Goal: Navigation & Orientation: Find specific page/section

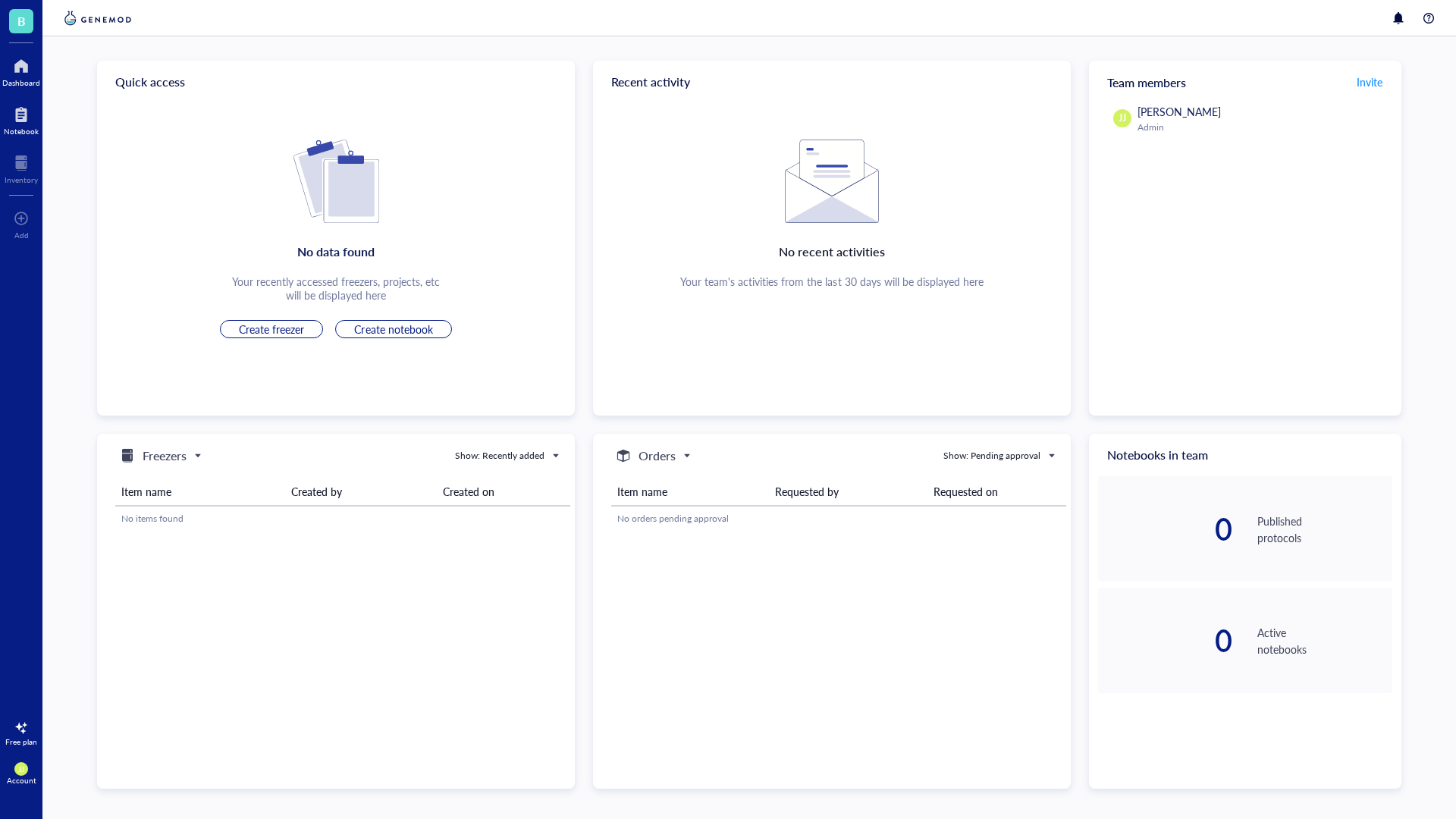
click at [24, 132] on div "Notebook" at bounding box center [21, 131] width 35 height 9
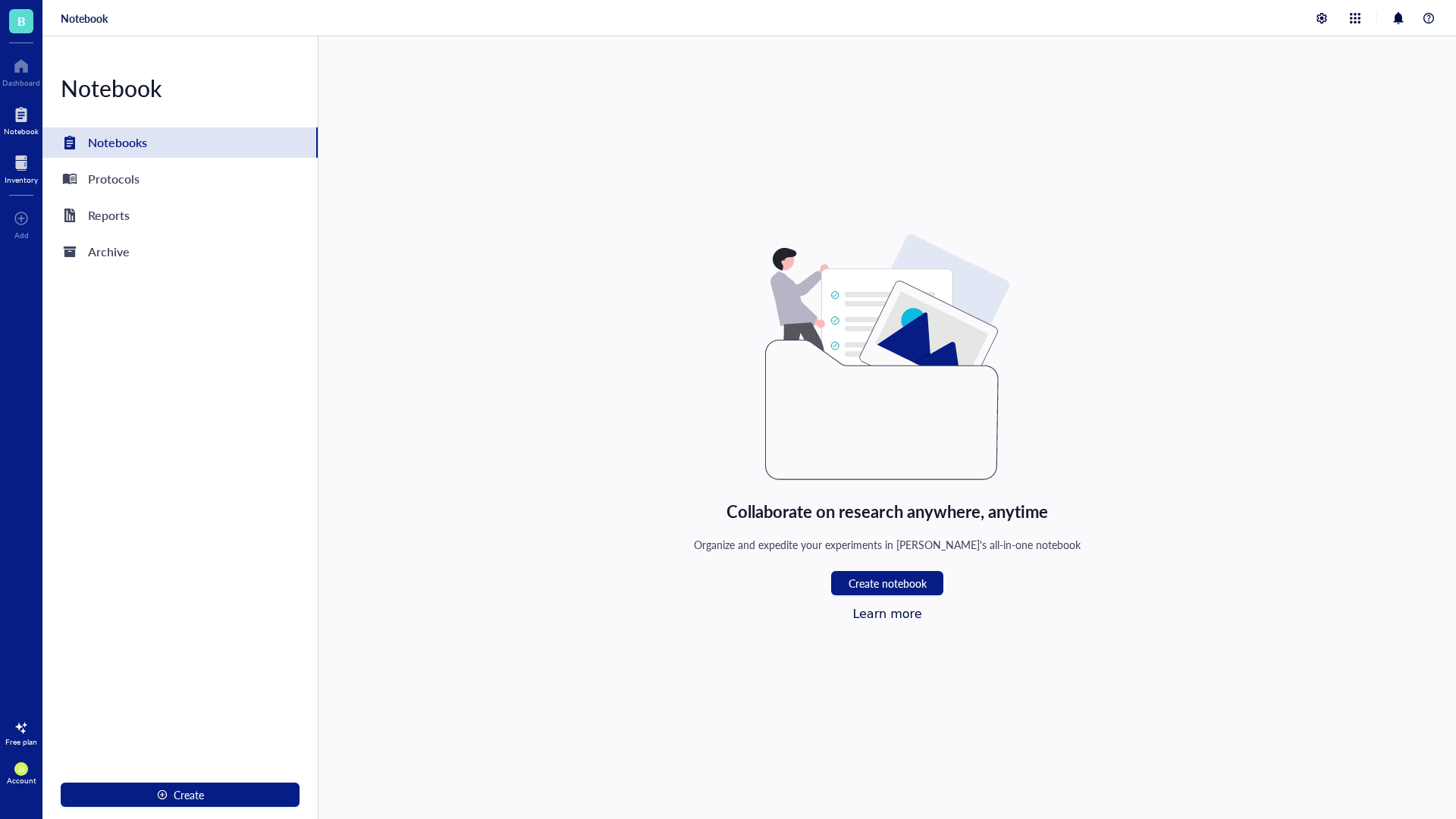
click at [24, 178] on div "Inventory" at bounding box center [21, 179] width 33 height 9
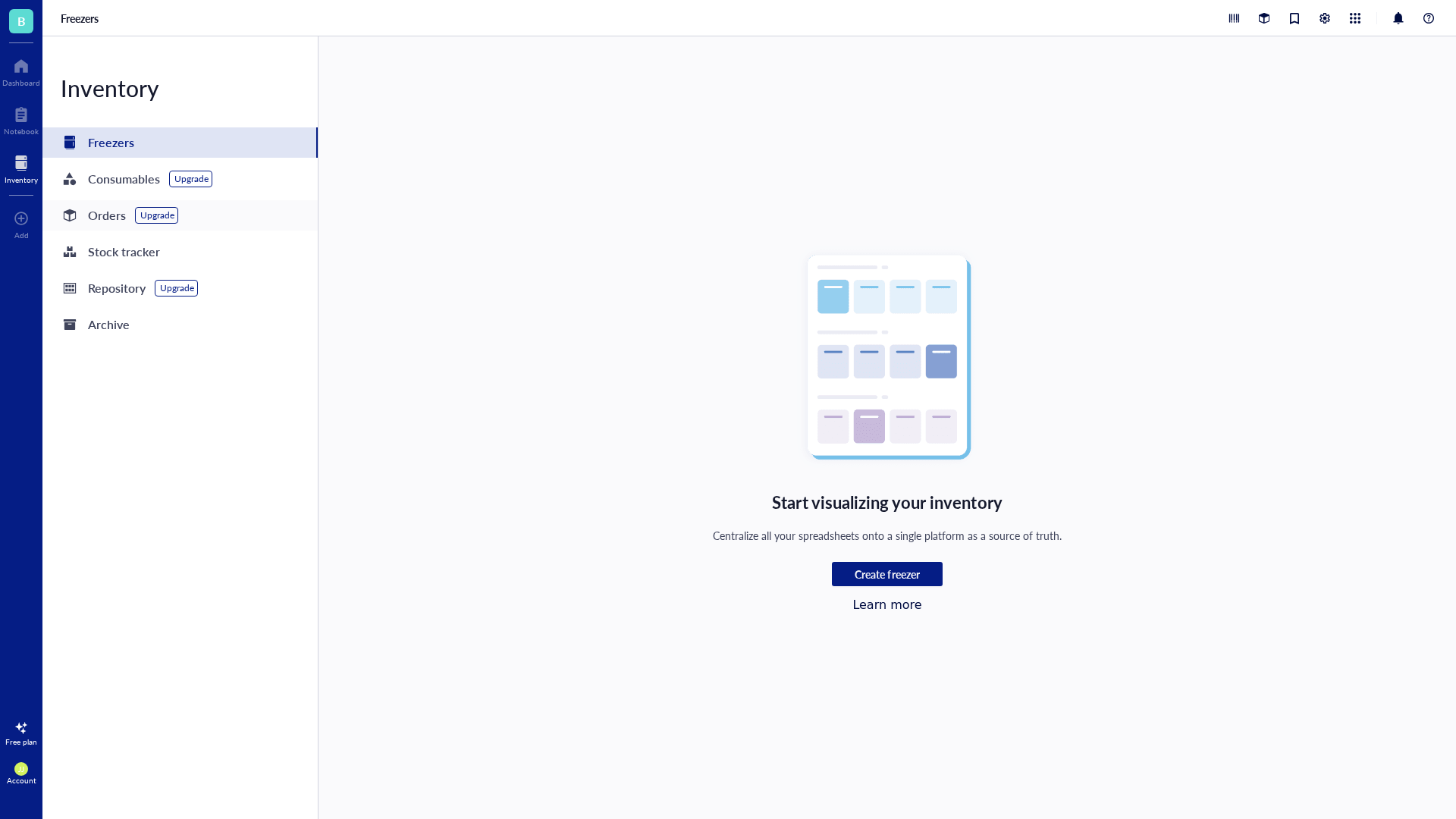
click at [88, 220] on div "Orders" at bounding box center [106, 216] width 38 height 21
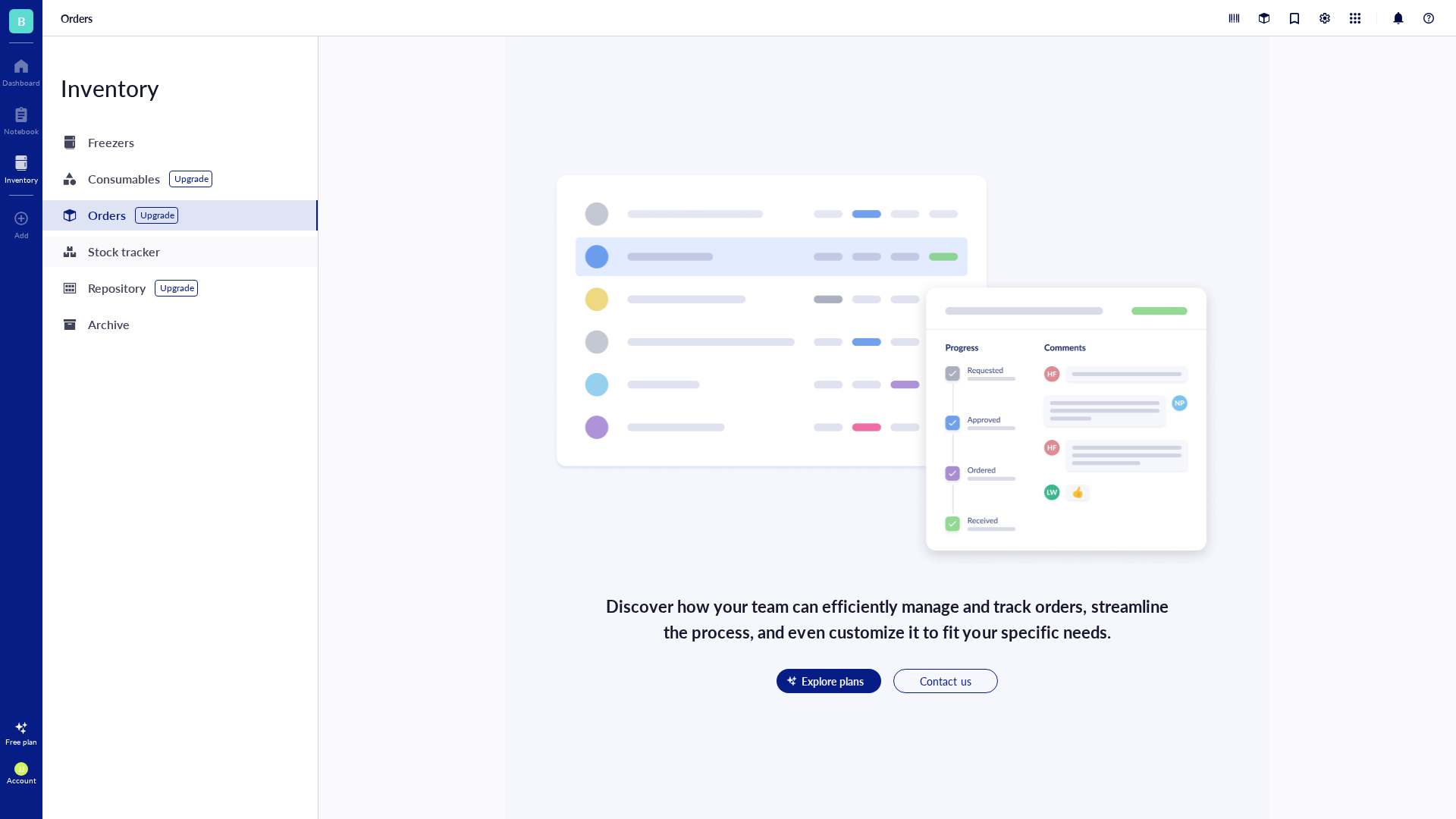
click at [93, 250] on div "Stock tracker" at bounding box center [124, 252] width 72 height 21
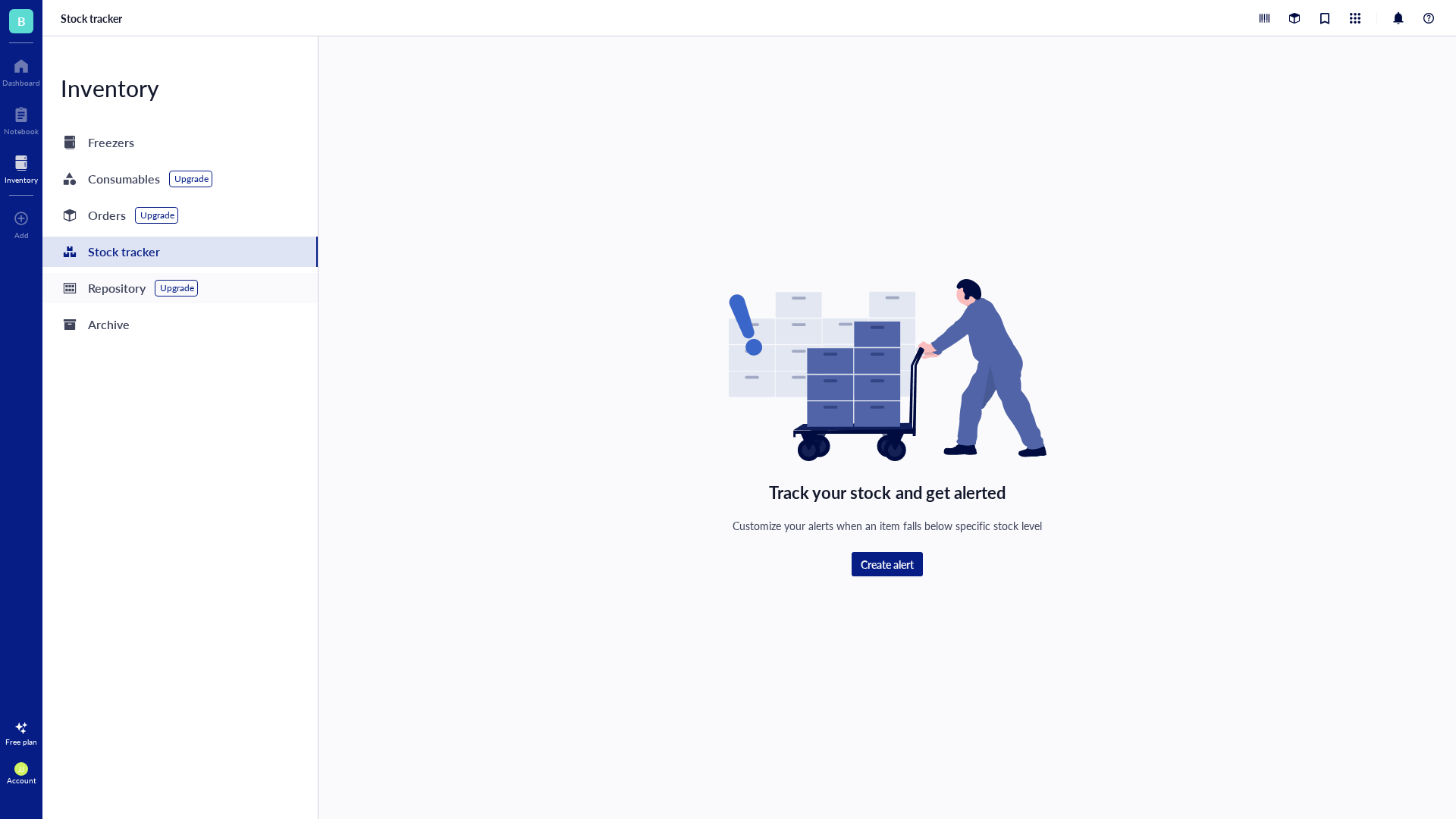
click at [94, 291] on div "Repository" at bounding box center [116, 288] width 58 height 21
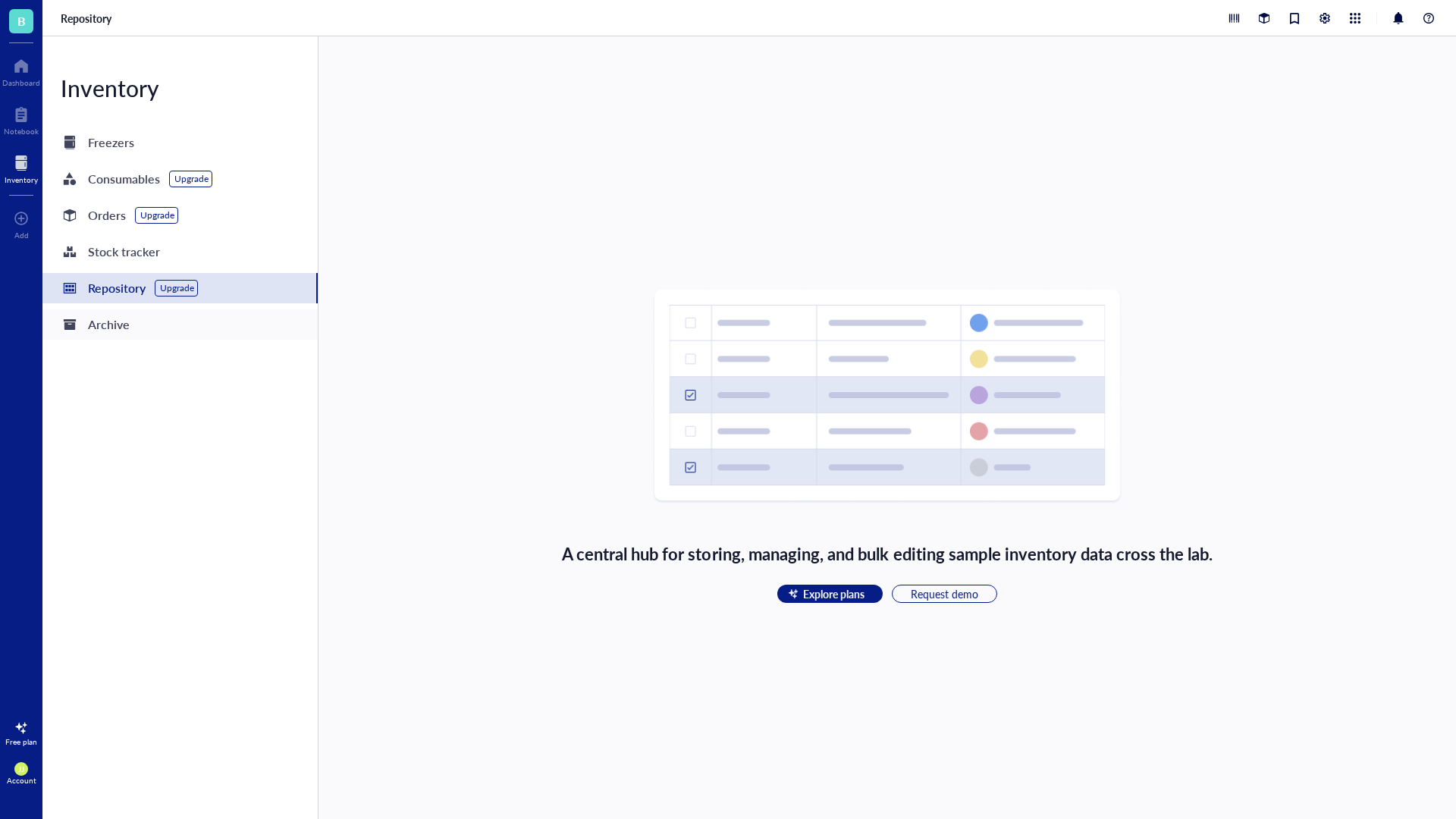
click at [105, 325] on div "Archive" at bounding box center [108, 325] width 42 height 21
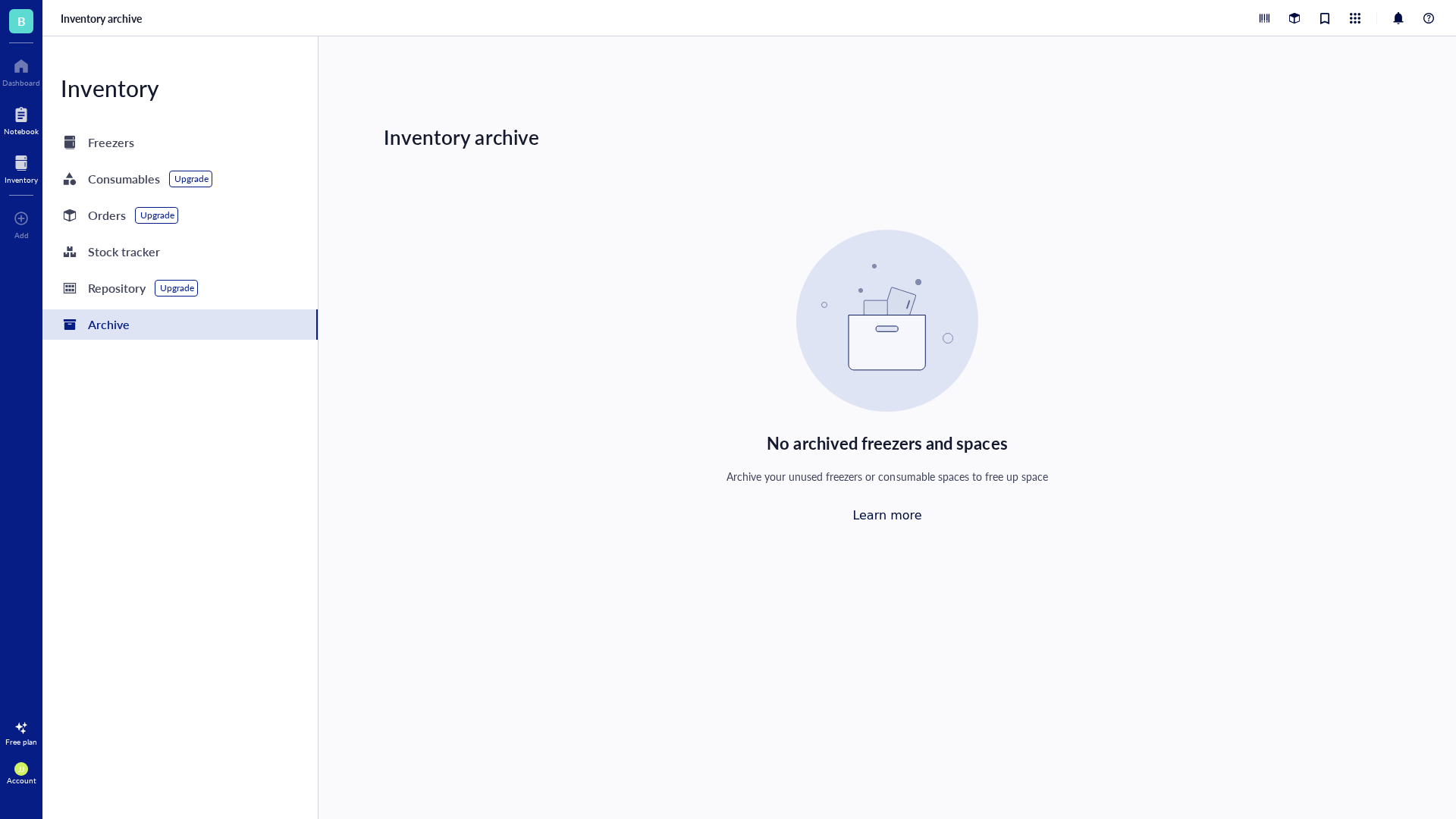
click at [14, 129] on div "Notebook" at bounding box center [21, 131] width 35 height 9
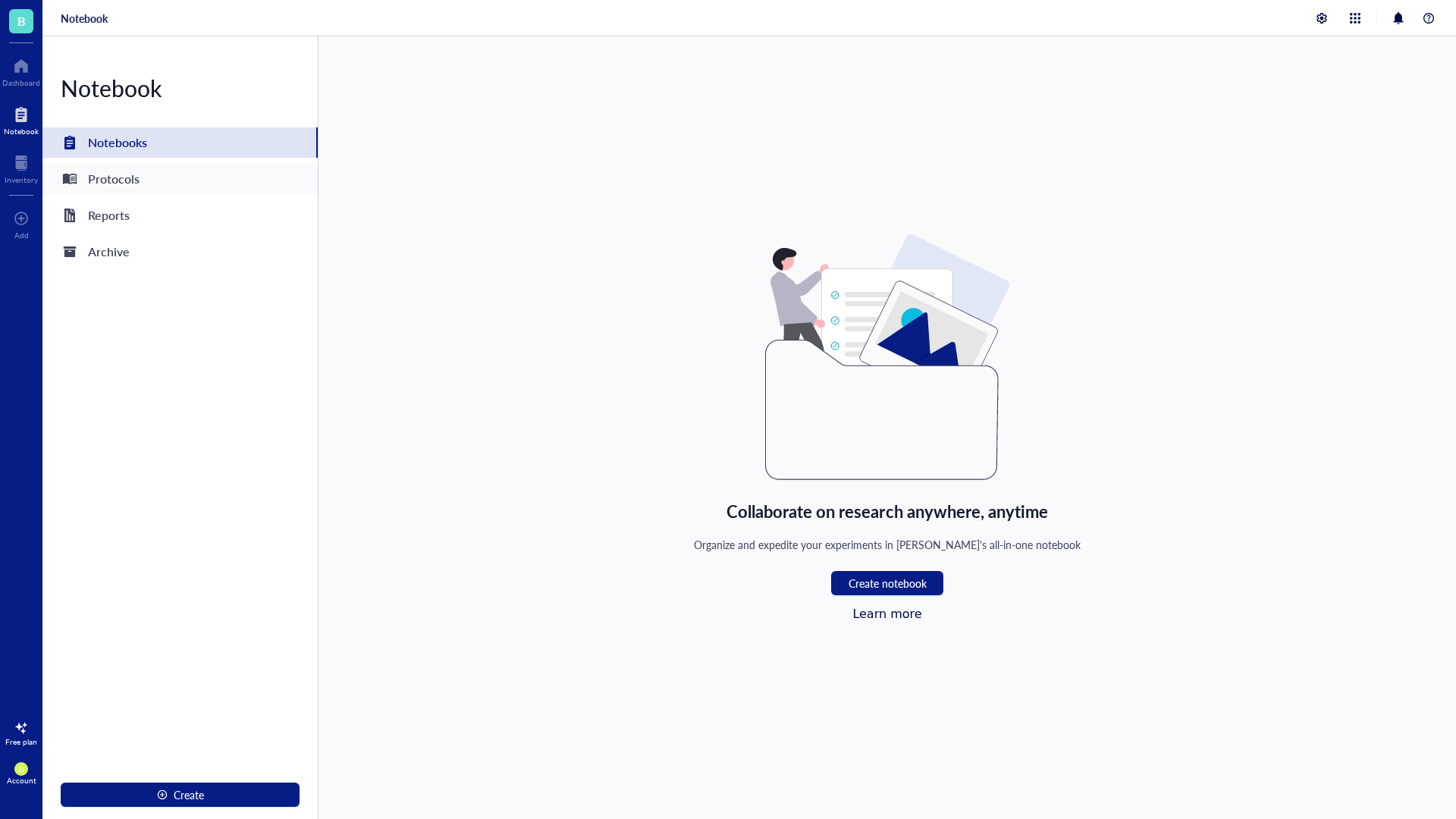
click at [110, 178] on div "Protocols" at bounding box center [113, 179] width 52 height 21
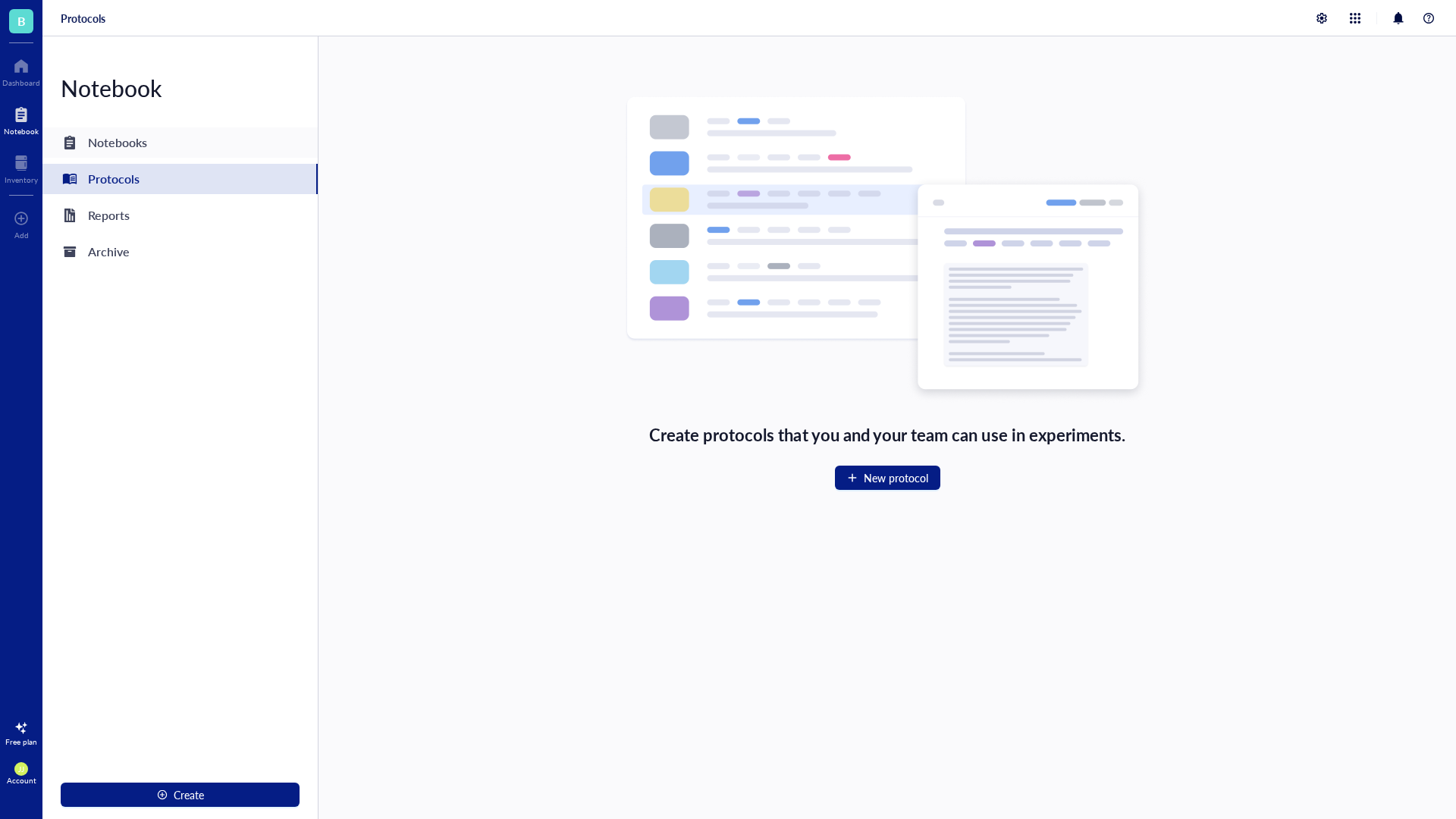
click at [170, 143] on div "Notebooks" at bounding box center [181, 143] width 275 height 30
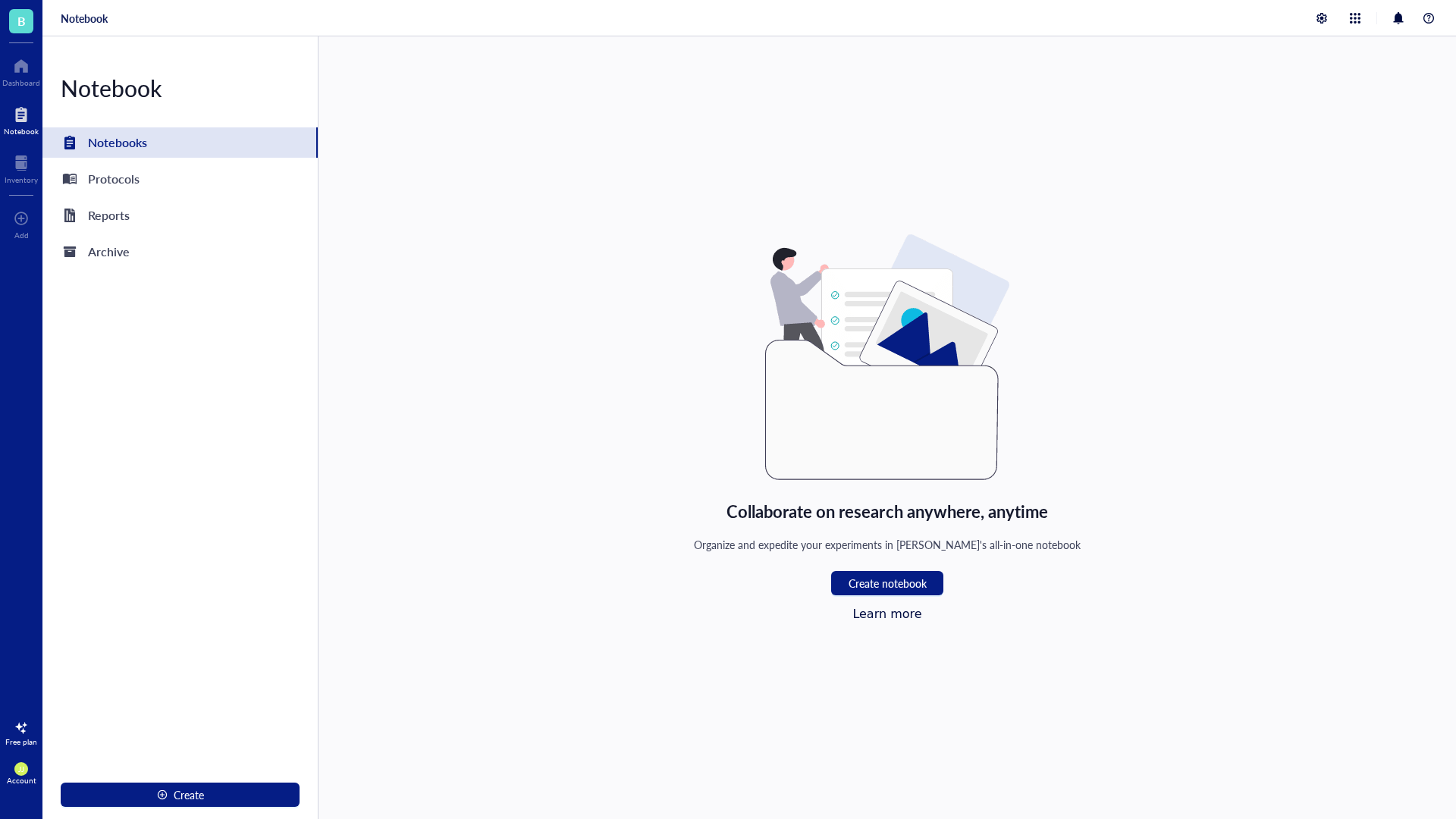
click at [107, 195] on div "Notebook Notebooks Protocols Reports Archive Create" at bounding box center [181, 428] width 276 height 783
click at [107, 185] on div "Protocols" at bounding box center [113, 179] width 52 height 21
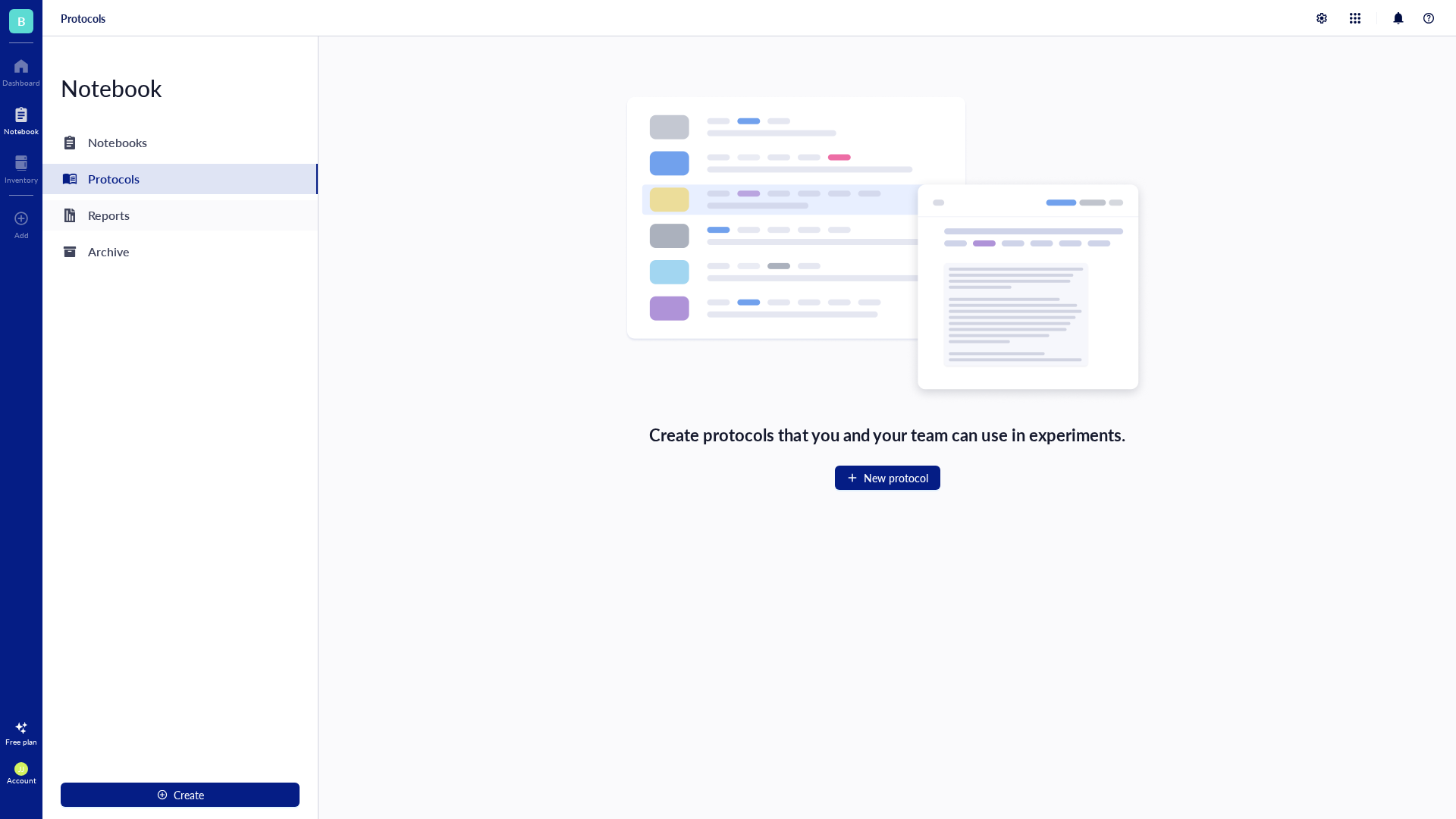
click at [95, 229] on div "Reports" at bounding box center [181, 215] width 275 height 30
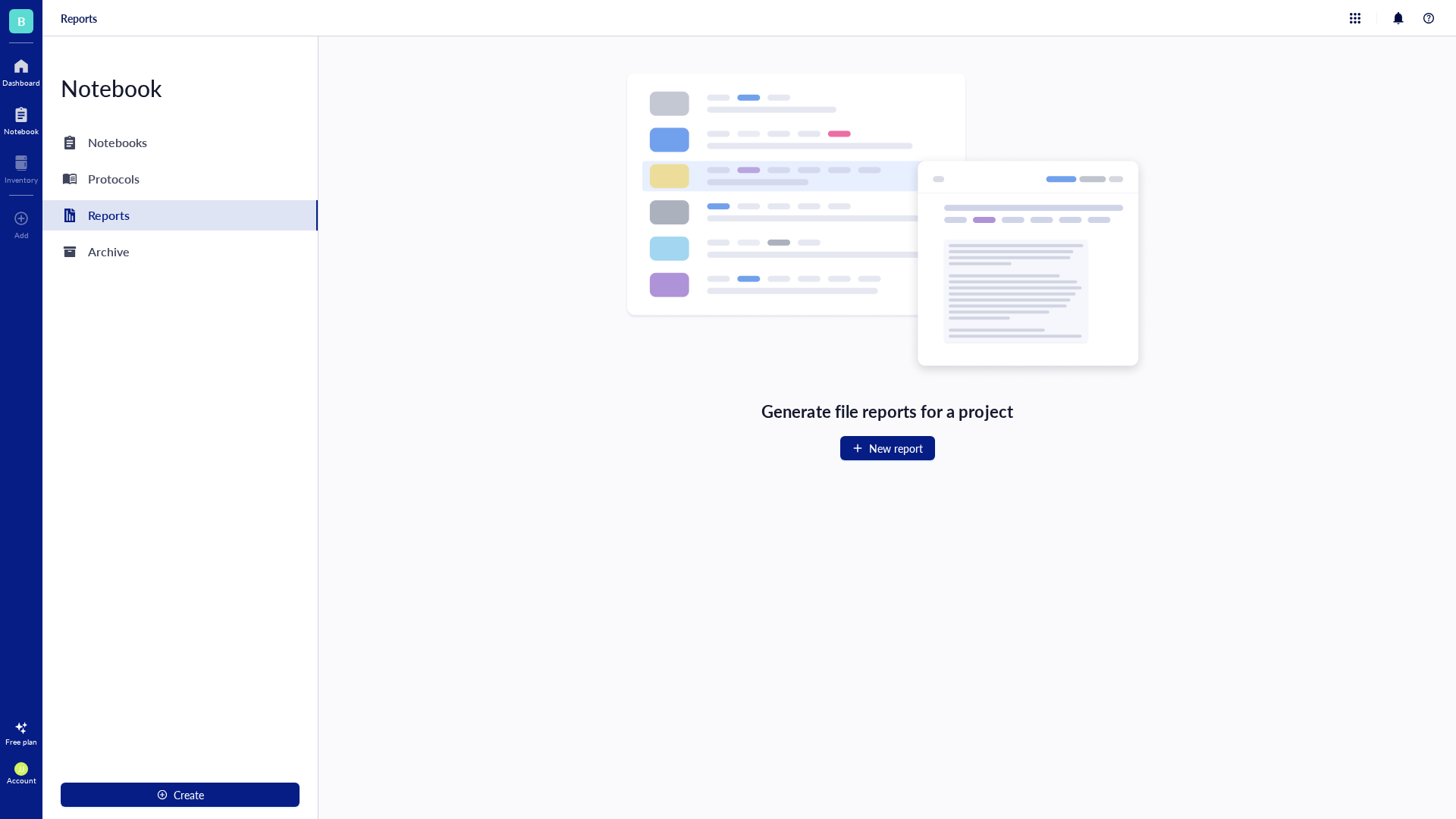
click at [25, 74] on div at bounding box center [20, 65] width 38 height 24
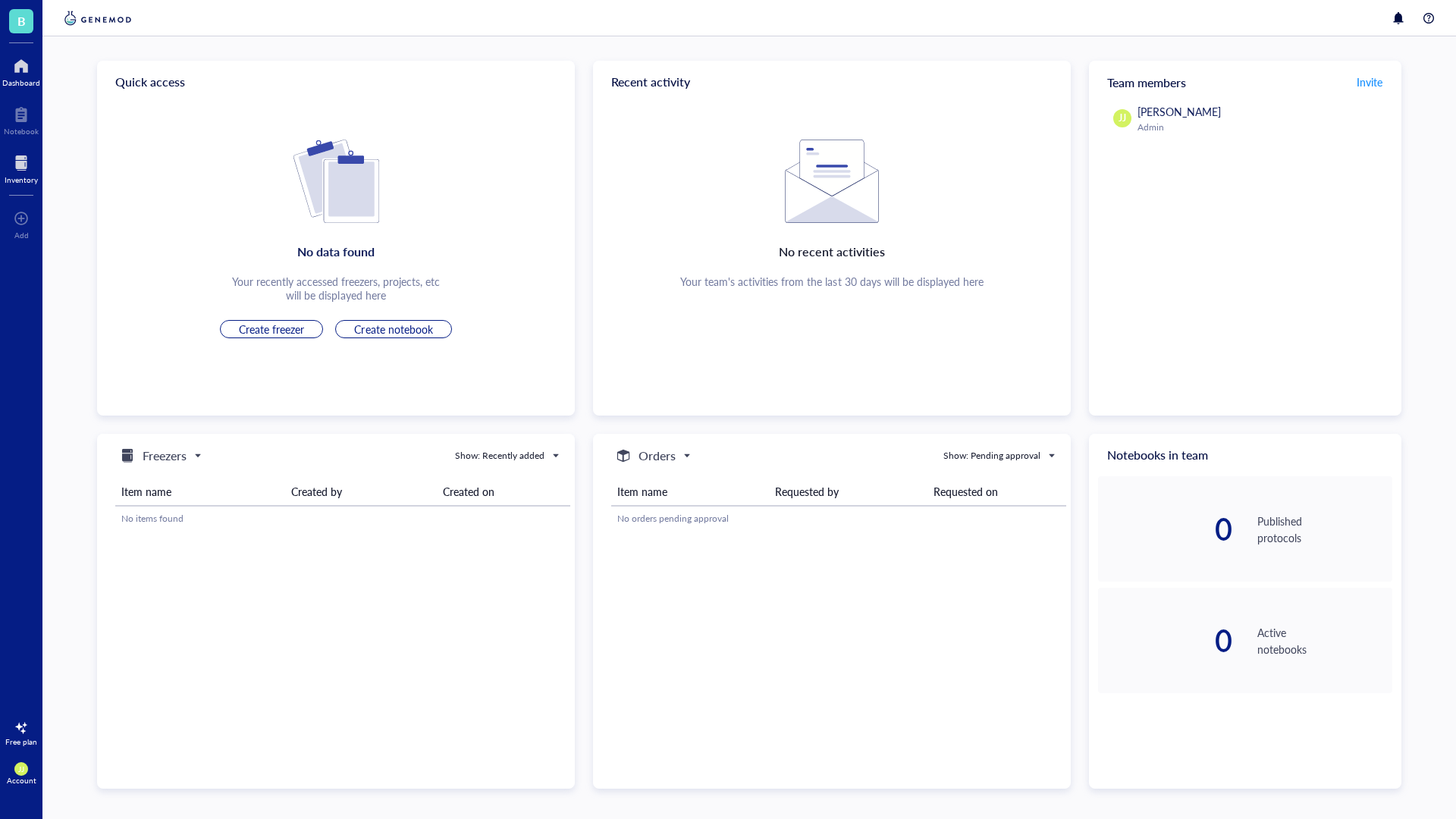
click at [18, 166] on div at bounding box center [21, 163] width 33 height 24
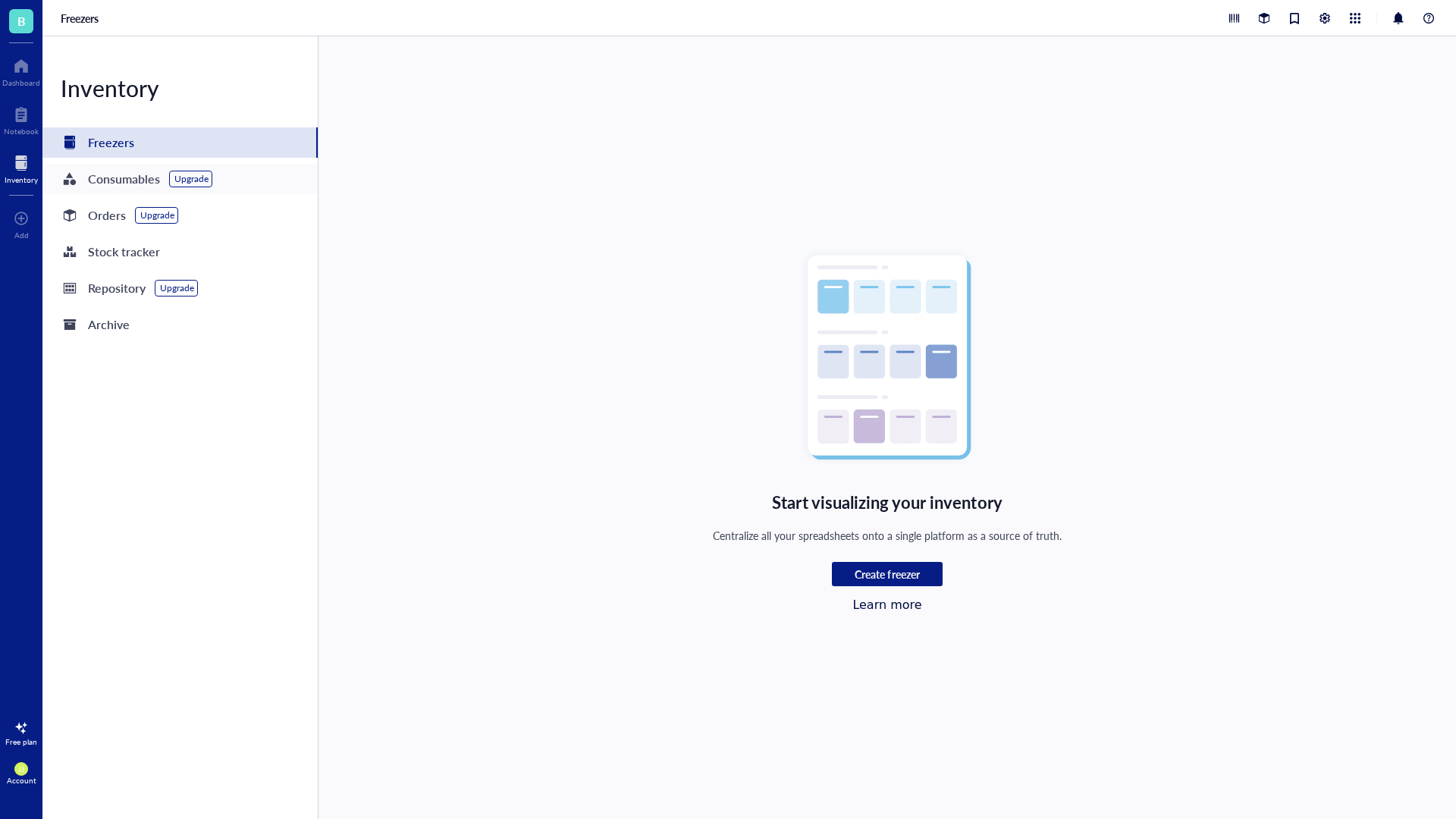
click at [128, 177] on div "Consumables" at bounding box center [124, 179] width 72 height 21
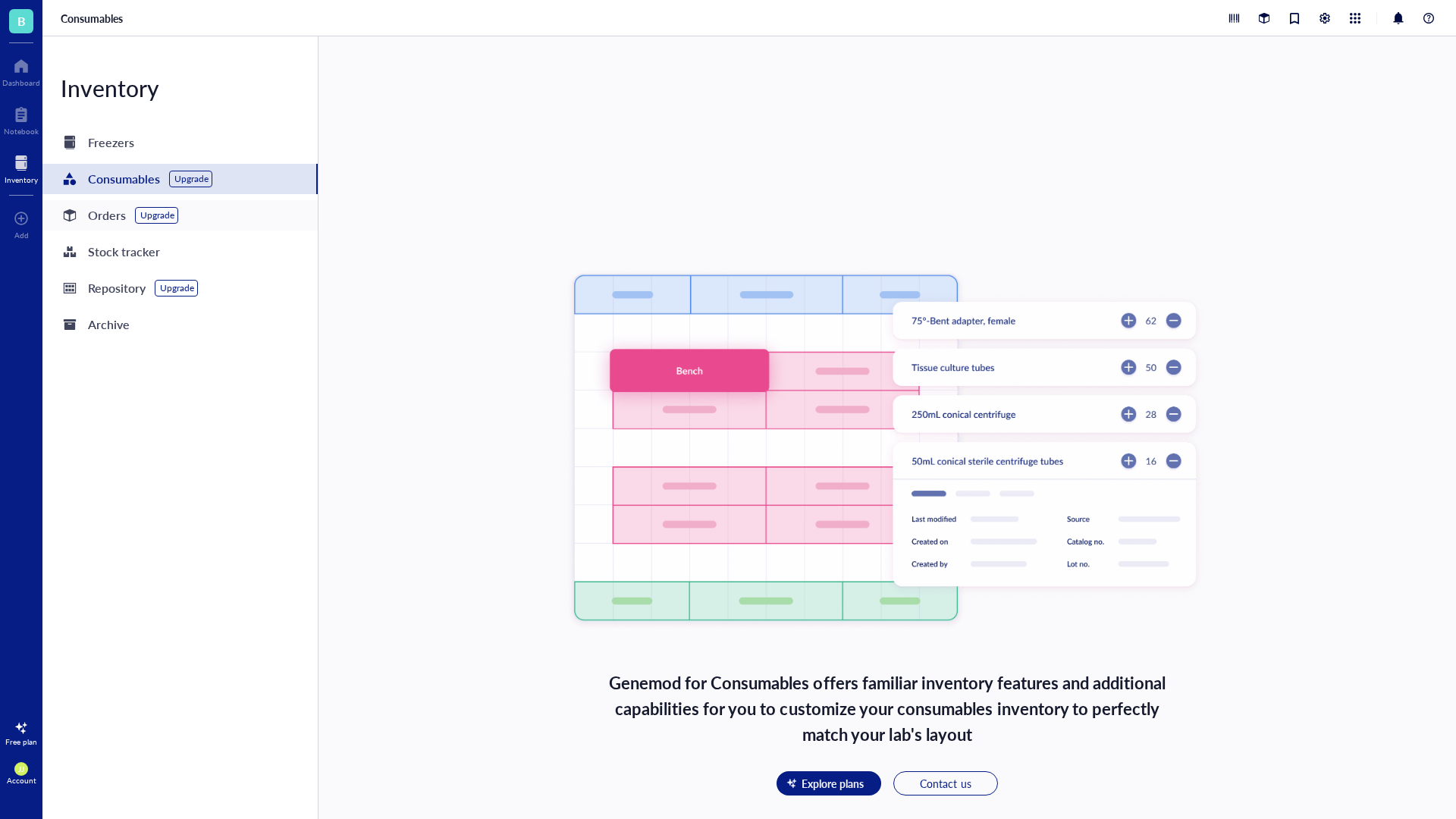
click at [91, 215] on div "Orders" at bounding box center [106, 216] width 38 height 21
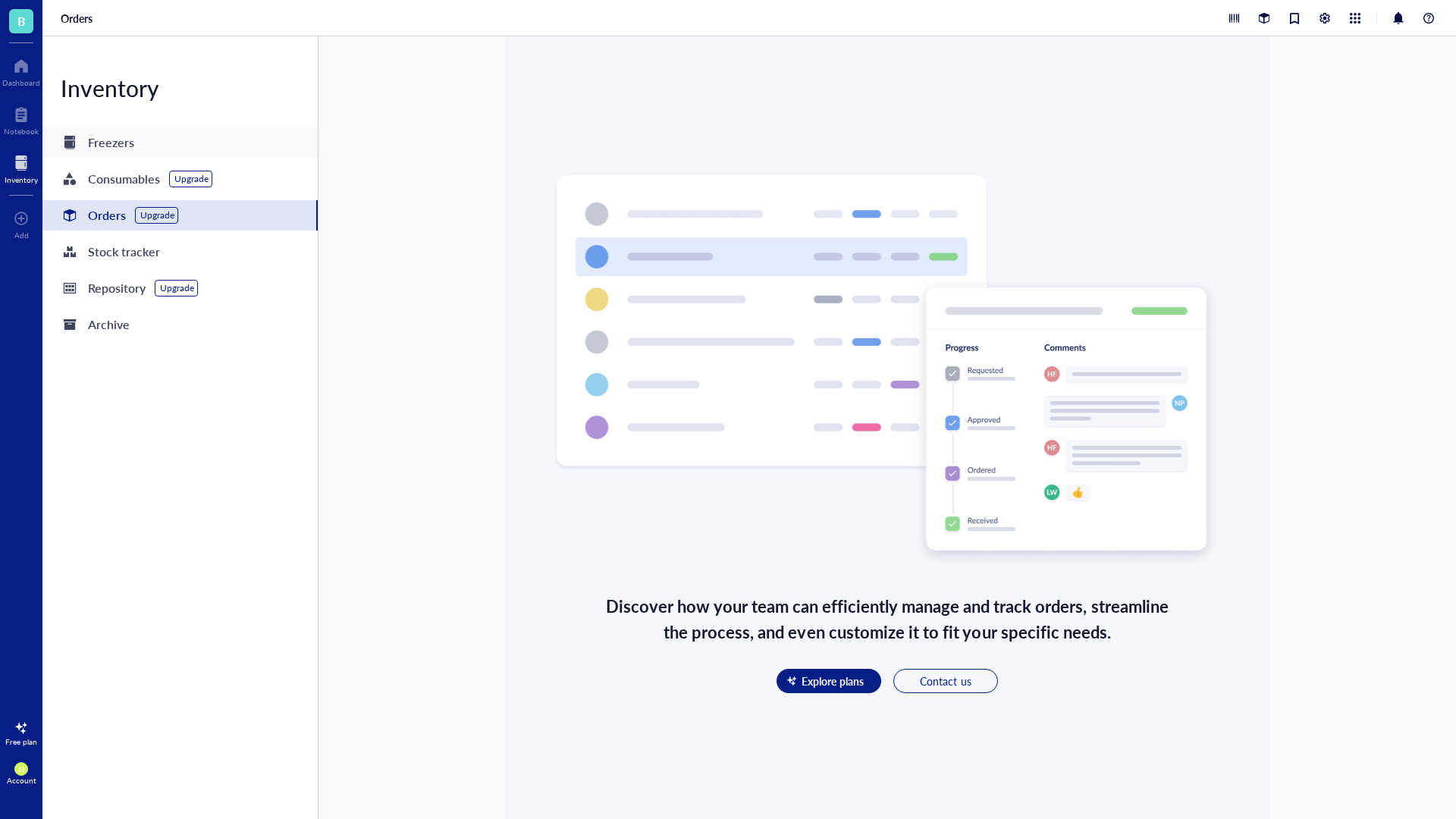
click at [134, 145] on div "Freezers" at bounding box center [181, 143] width 275 height 30
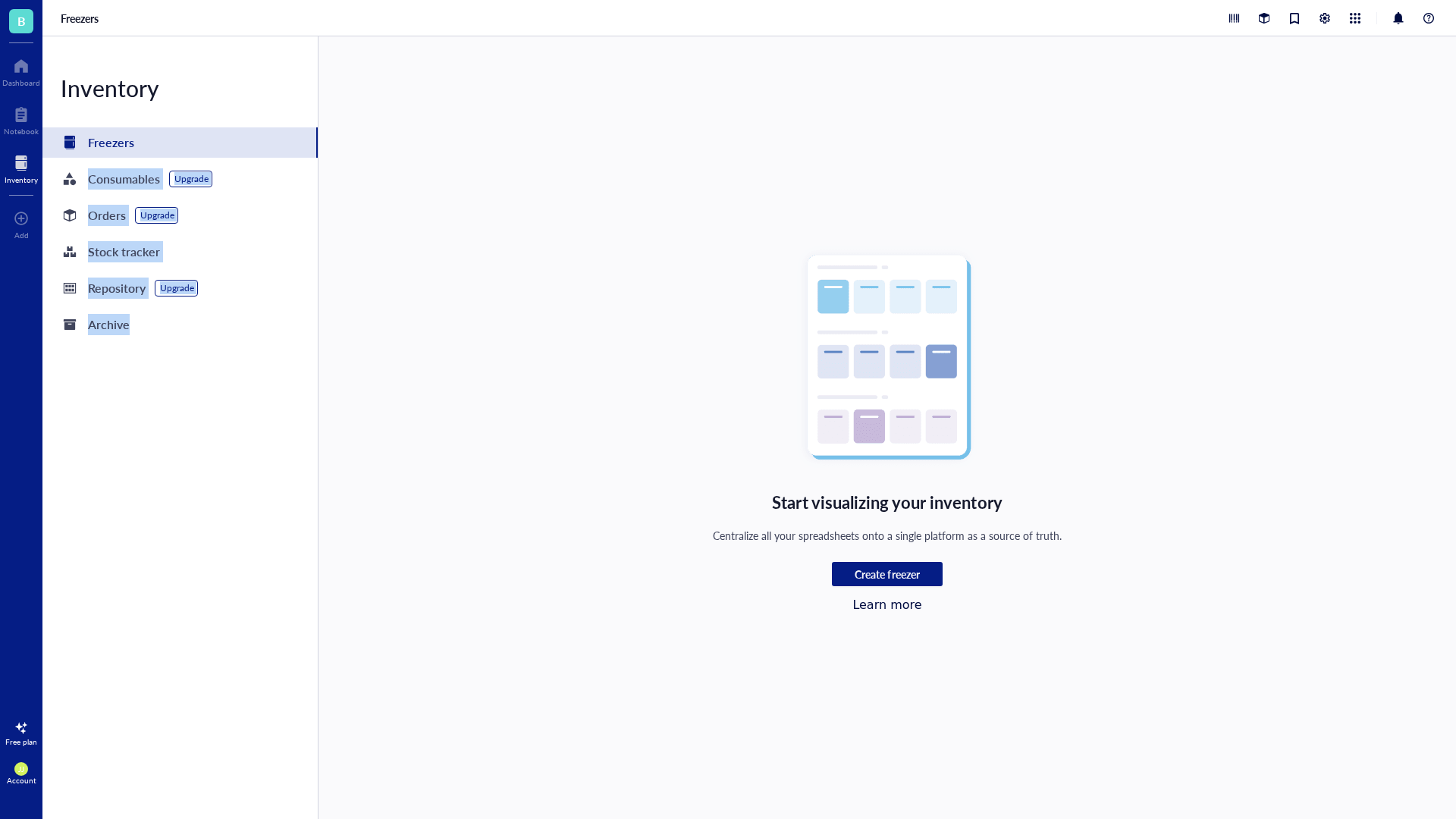
drag, startPoint x: 207, startPoint y: 396, endPoint x: 252, endPoint y: 143, distance: 257.0
click at [252, 143] on div "Inventory Freezers Consumables Upgrade Orders Upgrade Stock tracker Repository …" at bounding box center [181, 428] width 276 height 783
click at [199, 382] on div "Inventory Freezers Consumables Upgrade Orders Upgrade Stock tracker Repository …" at bounding box center [181, 428] width 276 height 783
